Goal: Transaction & Acquisition: Subscribe to service/newsletter

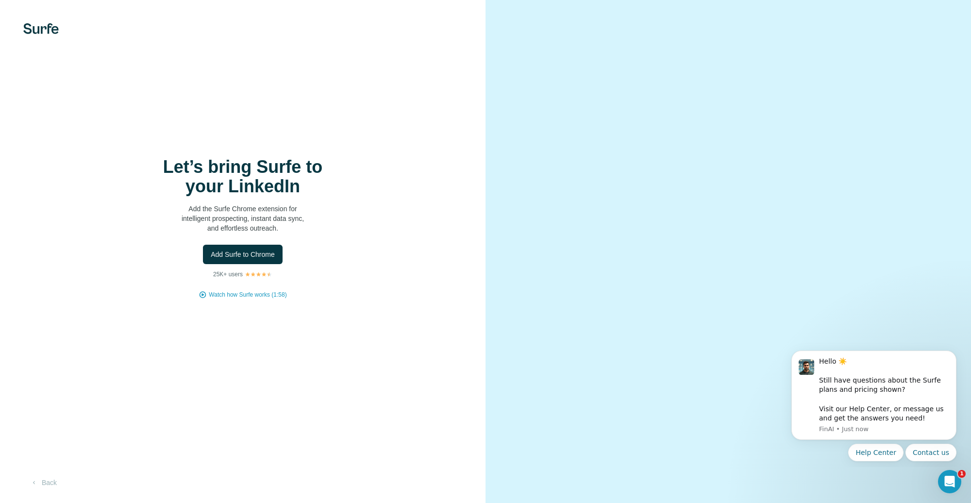
click at [253, 257] on span "Add Surfe to Chrome" at bounding box center [243, 255] width 64 height 10
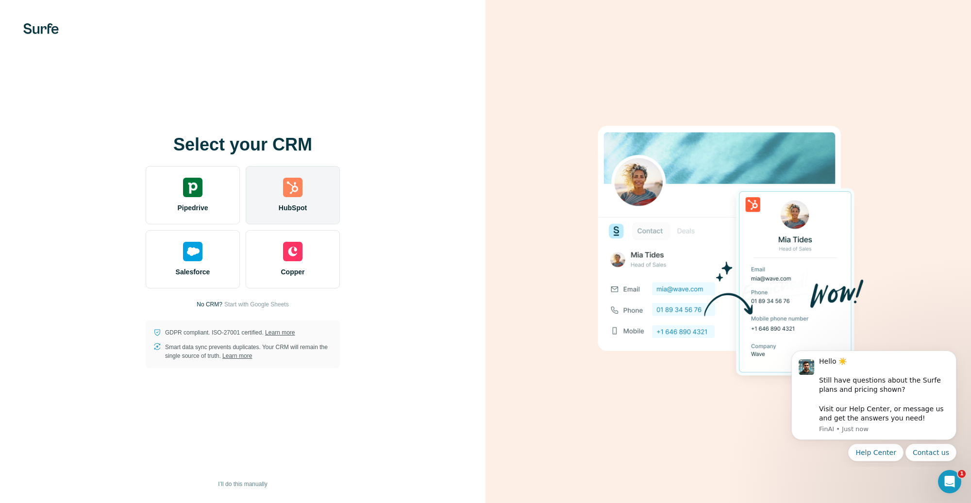
click at [286, 205] on span "HubSpot" at bounding box center [293, 208] width 28 height 10
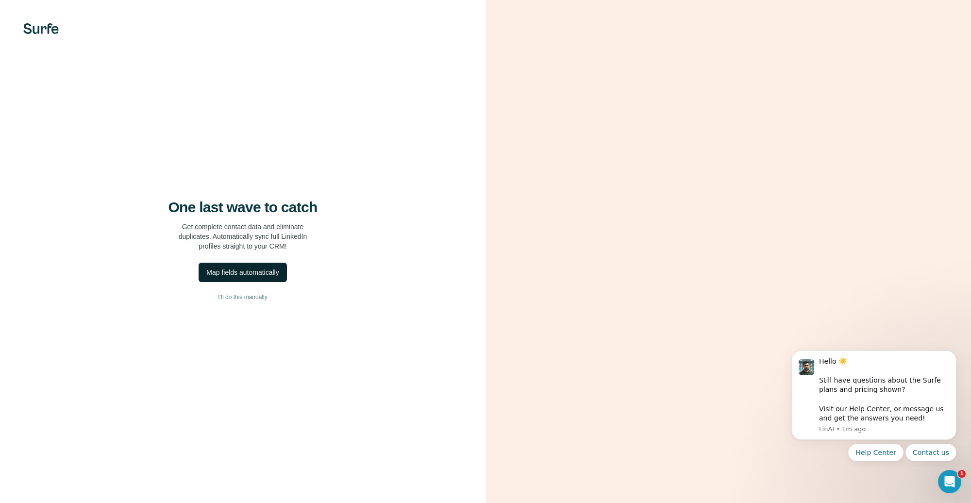
click at [229, 273] on div "Map fields automatically" at bounding box center [242, 273] width 72 height 10
